Goal: Task Accomplishment & Management: Use online tool/utility

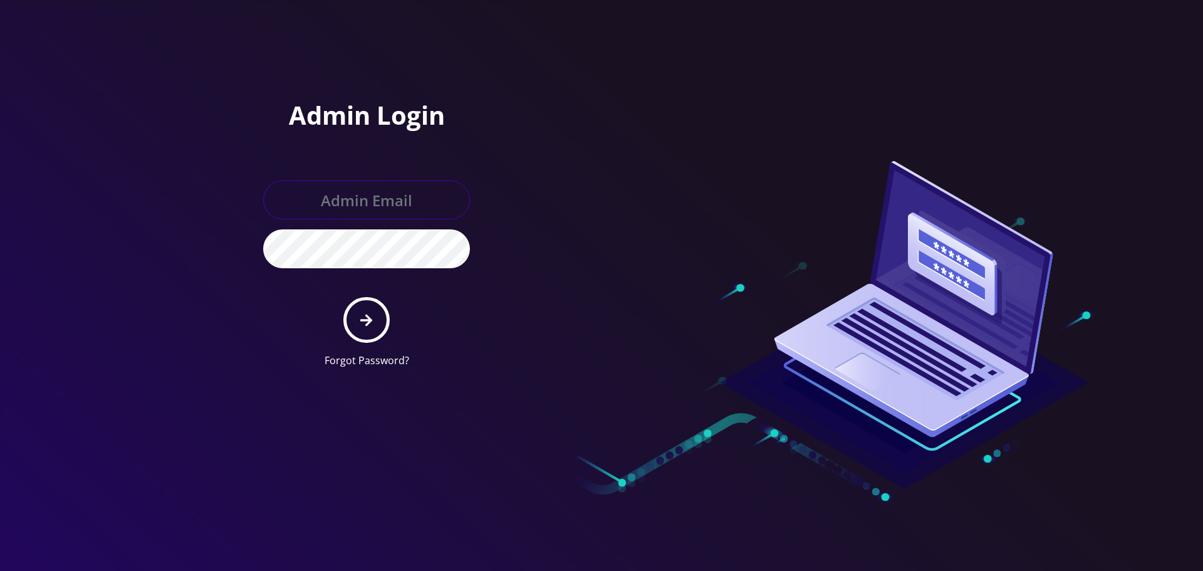
type input "[EMAIL_ADDRESS][DOMAIN_NAME]"
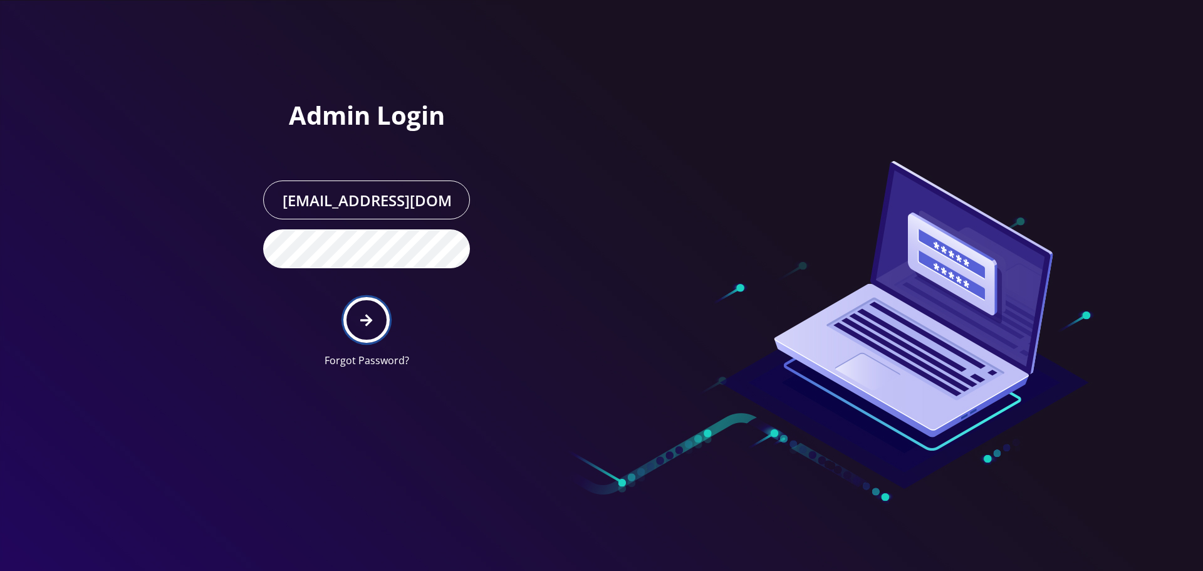
click at [361, 328] on button "submit" at bounding box center [366, 320] width 46 height 46
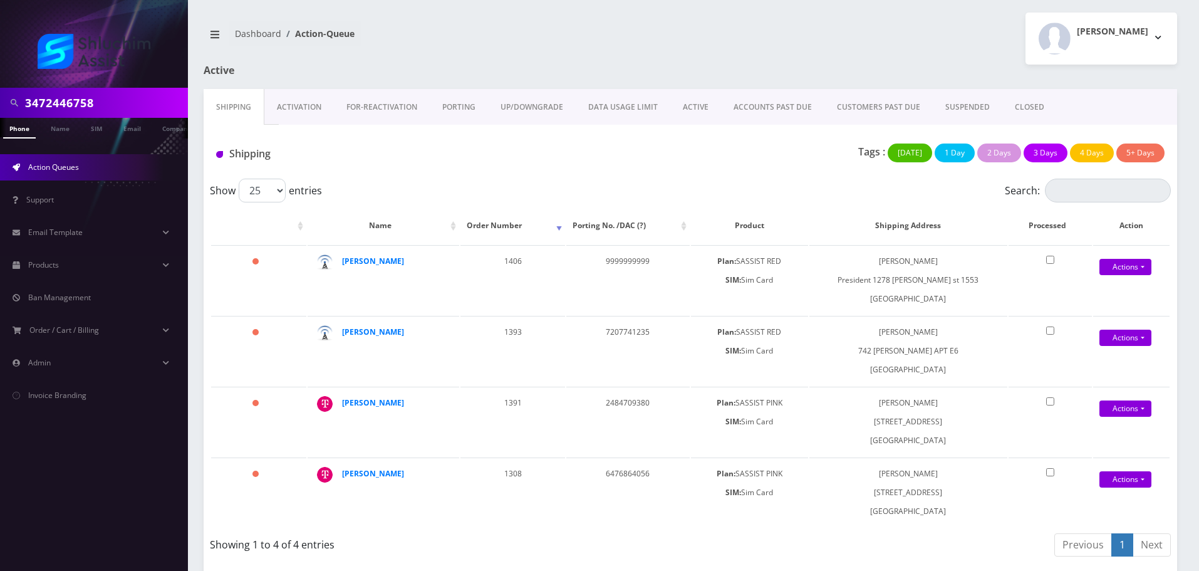
click at [113, 109] on input "3472446758" at bounding box center [105, 103] width 160 height 24
click at [113, 108] on input "3472446758" at bounding box center [105, 103] width 160 height 24
click at [695, 102] on link "ACTIVE" at bounding box center [696, 107] width 51 height 36
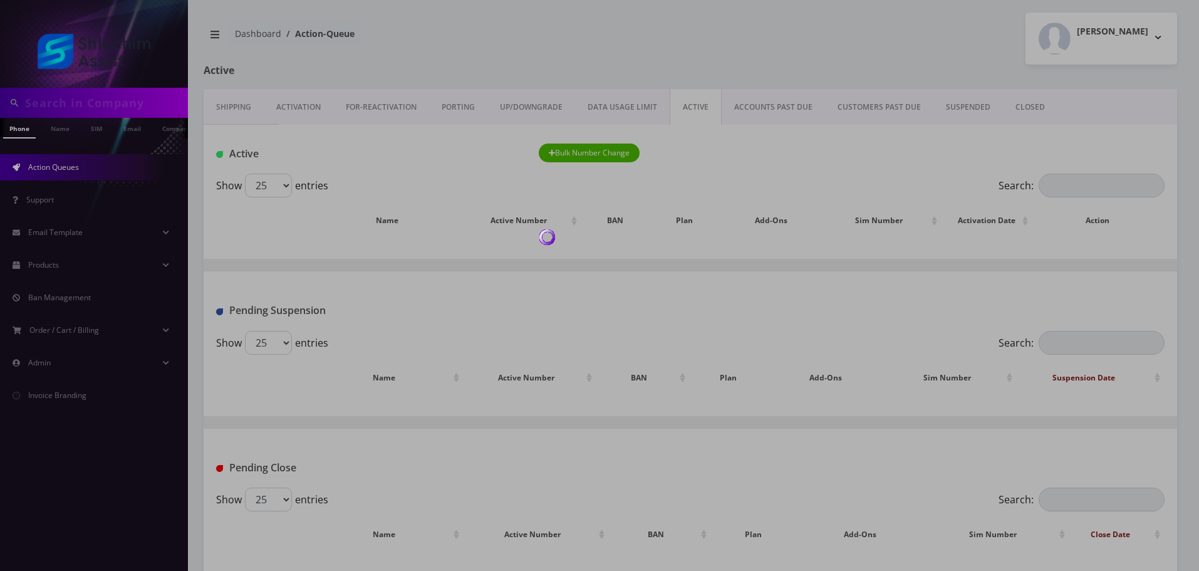
click at [773, 112] on div at bounding box center [599, 285] width 1199 height 571
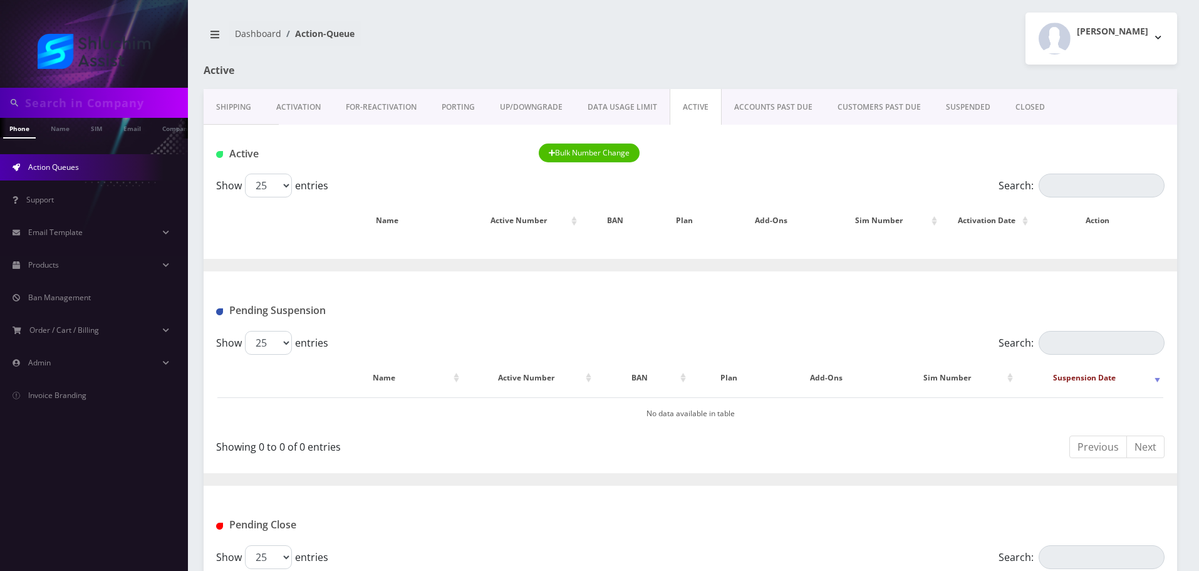
click at [770, 113] on link "ACCOUNTS PAST DUE" at bounding box center [773, 107] width 103 height 36
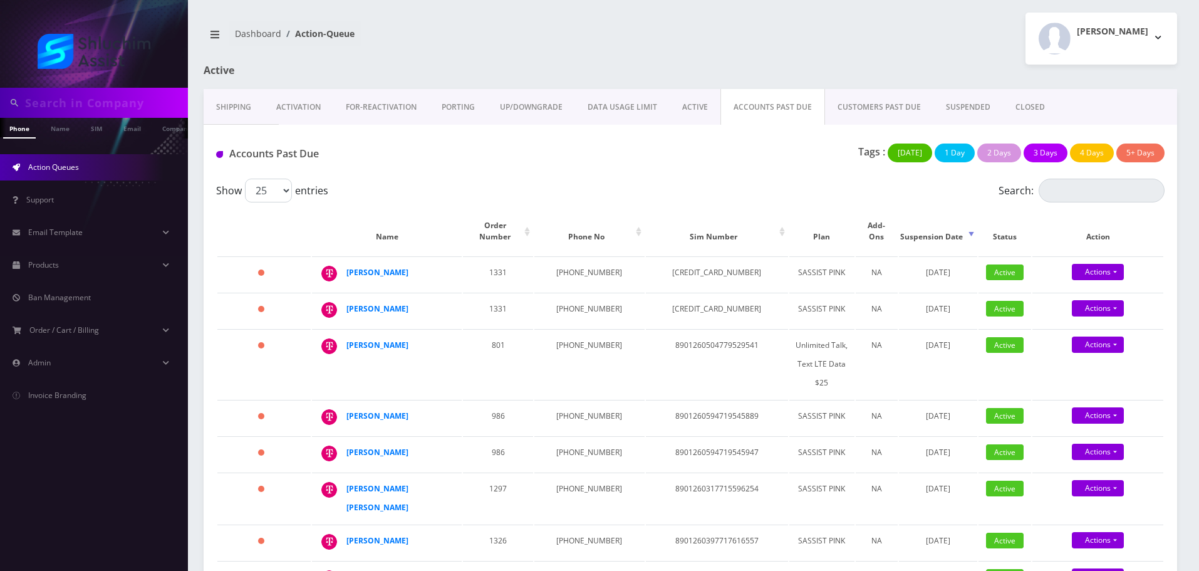
click at [542, 109] on link "UP/DOWNGRADE" at bounding box center [532, 107] width 88 height 36
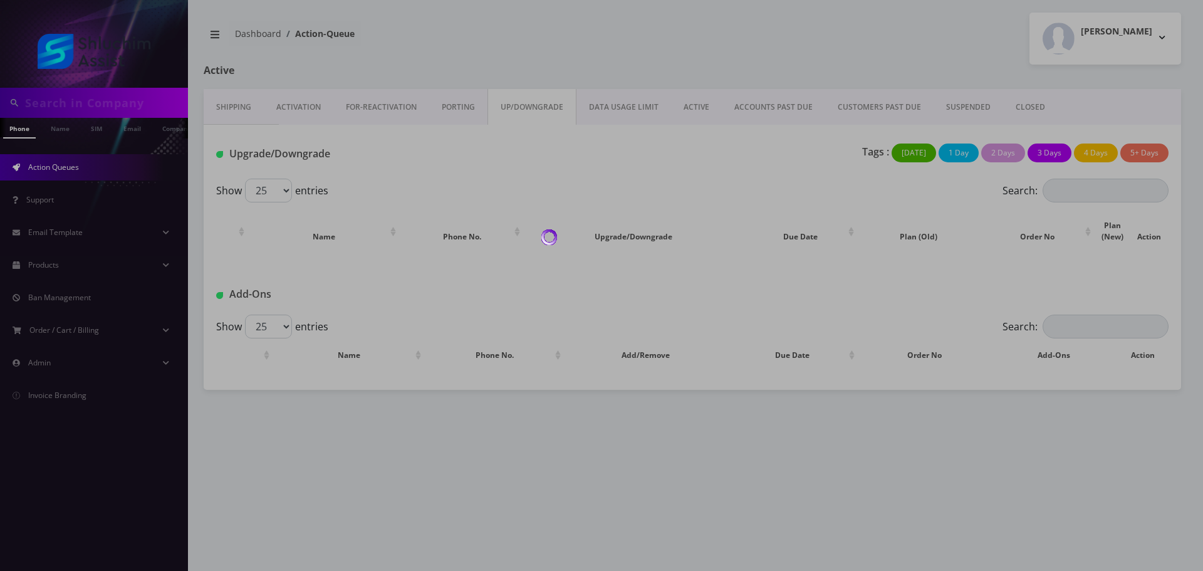
click at [620, 112] on div at bounding box center [601, 285] width 1203 height 571
click at [745, 113] on div at bounding box center [601, 285] width 1203 height 571
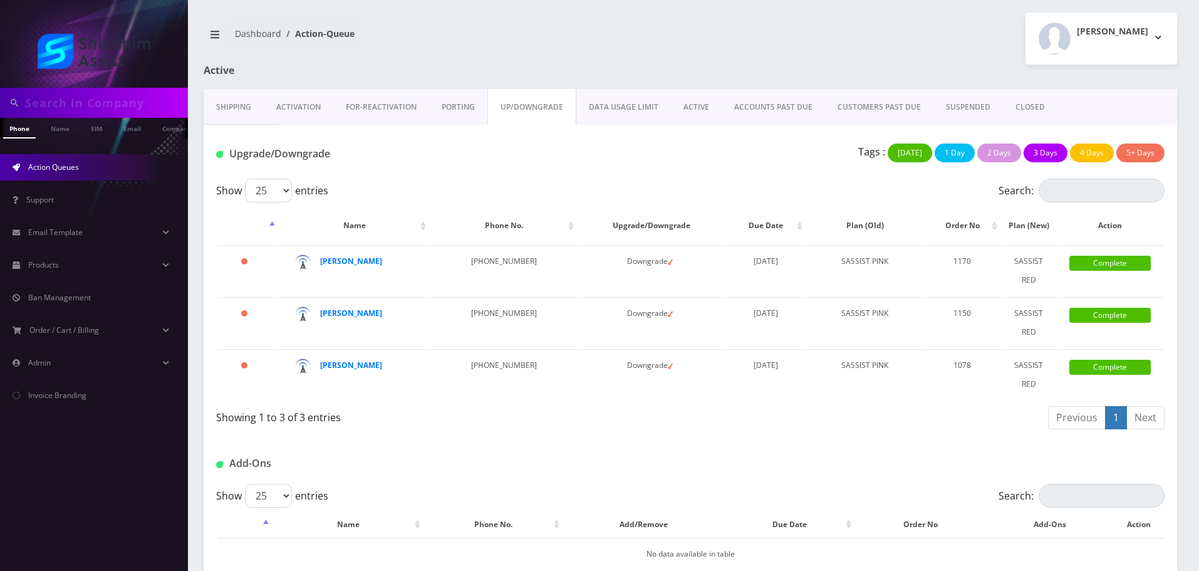
click at [745, 113] on link "ACCOUNTS PAST DUE" at bounding box center [773, 107] width 103 height 36
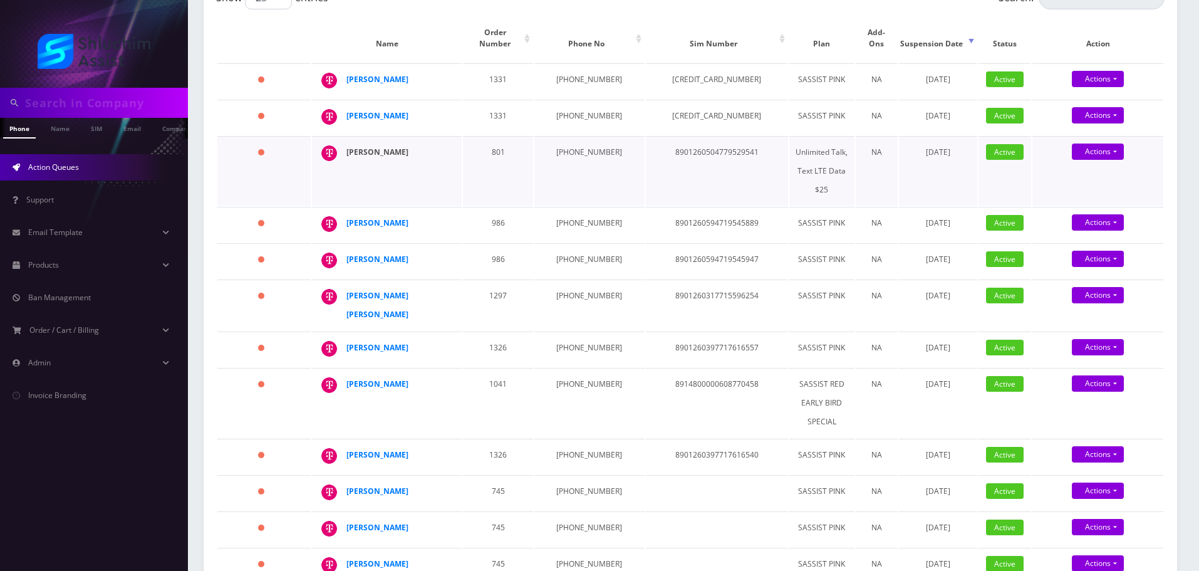
scroll to position [188, 0]
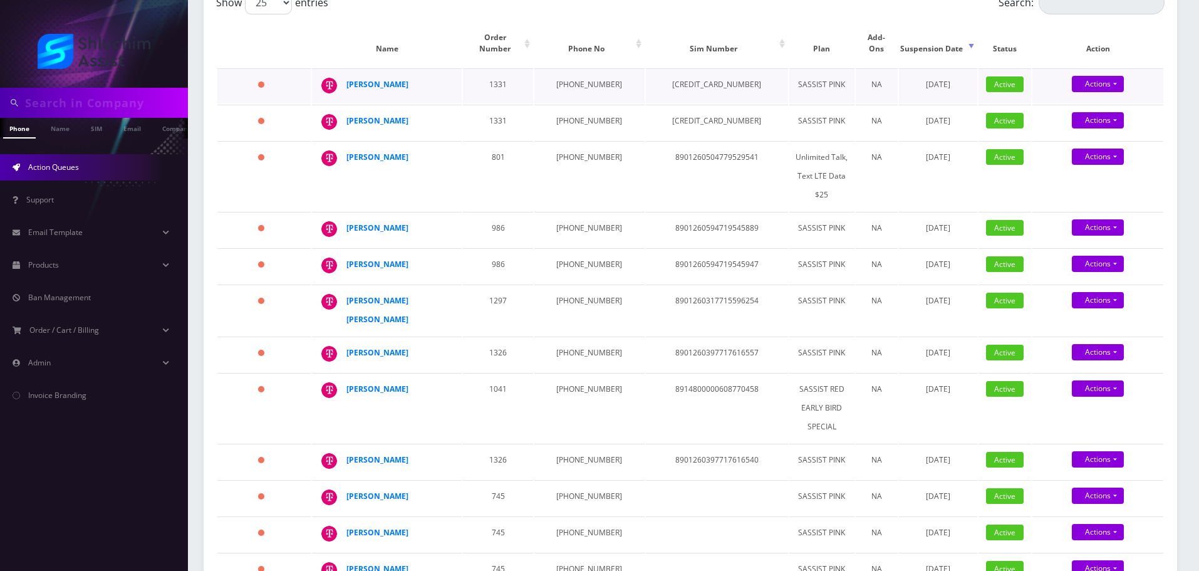
click at [574, 76] on td "941-999-7869" at bounding box center [590, 85] width 110 height 35
copy td "941-999-7869"
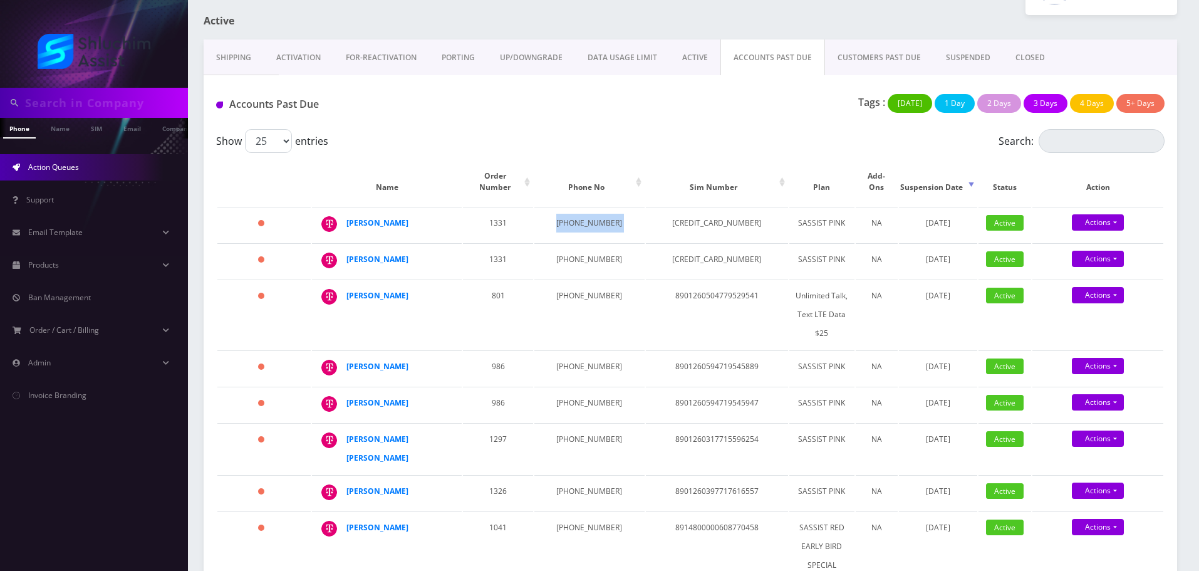
scroll to position [0, 0]
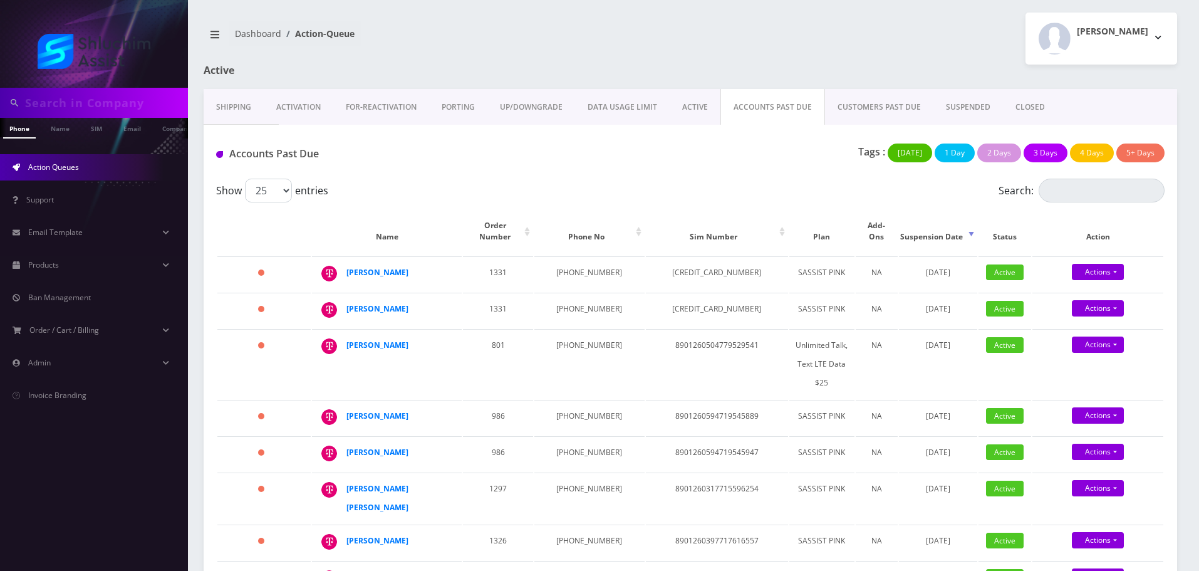
click at [557, 193] on div "Show 25 50 100 250 500 1000 entries" at bounding box center [572, 191] width 712 height 24
